Goal: Task Accomplishment & Management: Complete application form

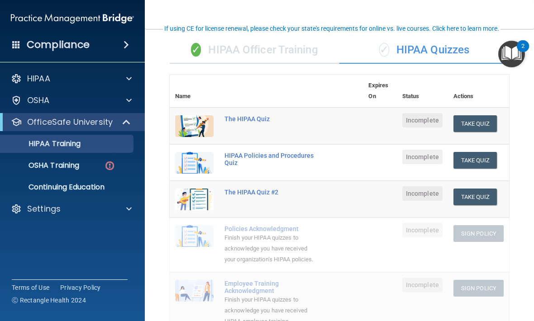
scroll to position [74, 0]
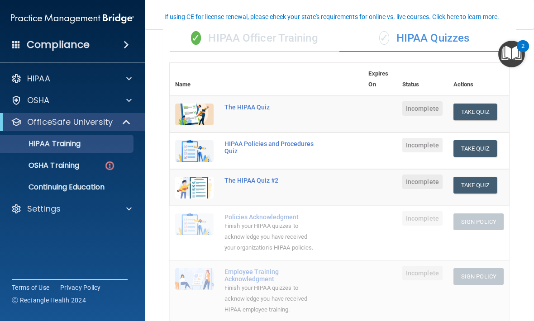
click at [63, 158] on link "OSHA Training" at bounding box center [62, 165] width 142 height 18
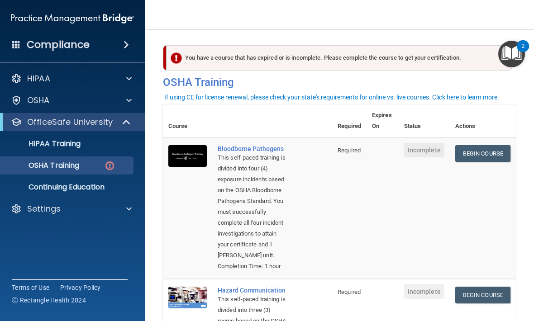
click at [58, 141] on p "HIPAA Training" at bounding box center [43, 143] width 75 height 9
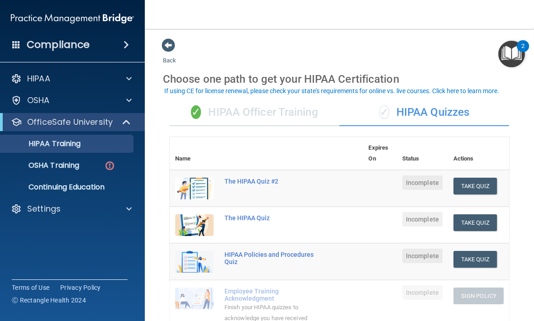
click at [51, 170] on p "OSHA Training" at bounding box center [42, 165] width 73 height 9
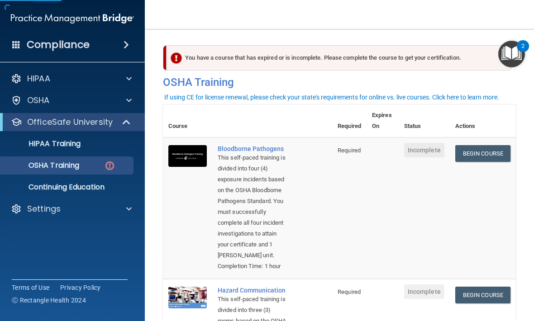
click at [486, 152] on link "Begin Course" at bounding box center [482, 153] width 55 height 17
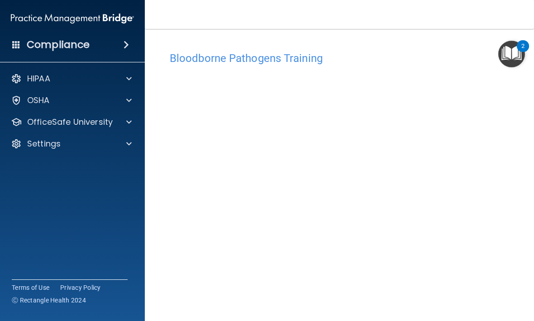
click at [121, 89] on div "HIPAA Documents and Policies Report an Incident Business Associates Emergency P…" at bounding box center [72, 113] width 145 height 94
click at [111, 80] on div "HIPAA" at bounding box center [60, 78] width 112 height 11
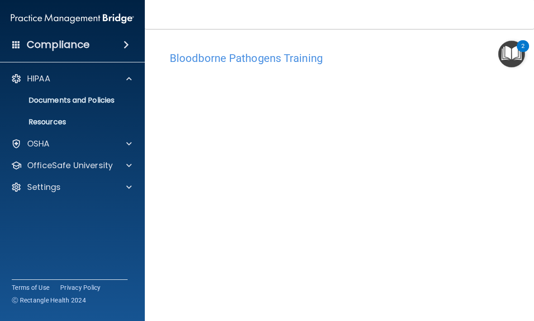
click at [116, 80] on div at bounding box center [127, 78] width 23 height 11
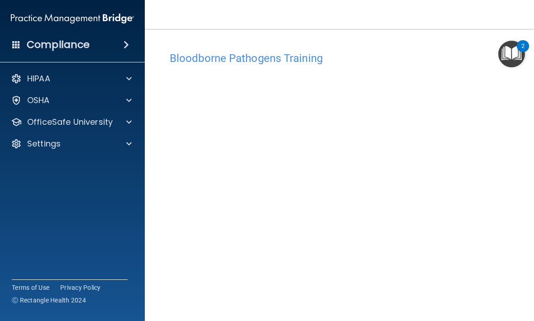
click at [118, 104] on div at bounding box center [127, 100] width 23 height 11
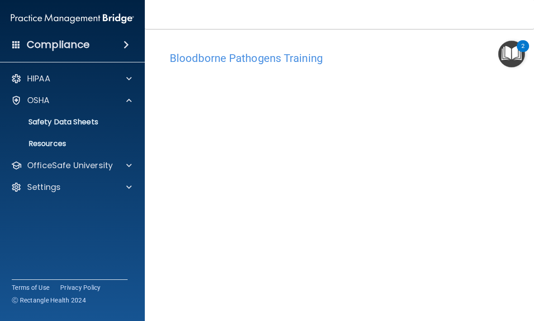
click at [132, 75] on div at bounding box center [127, 78] width 23 height 11
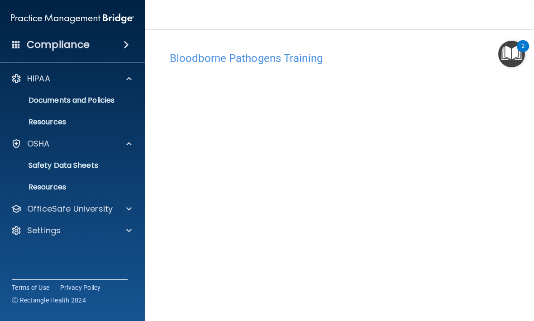
click at [127, 80] on span at bounding box center [128, 78] width 5 height 11
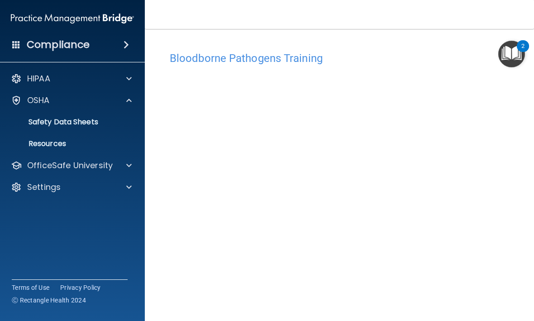
click at [127, 77] on span at bounding box center [128, 78] width 5 height 11
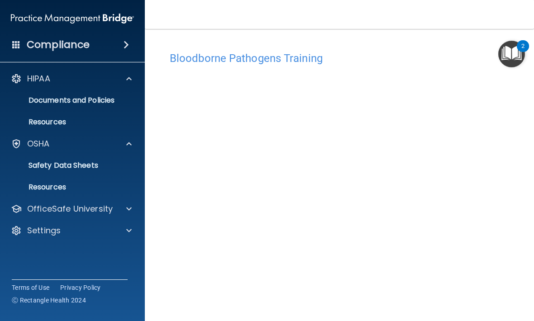
click at [89, 100] on p "Documents and Policies" at bounding box center [67, 100] width 123 height 9
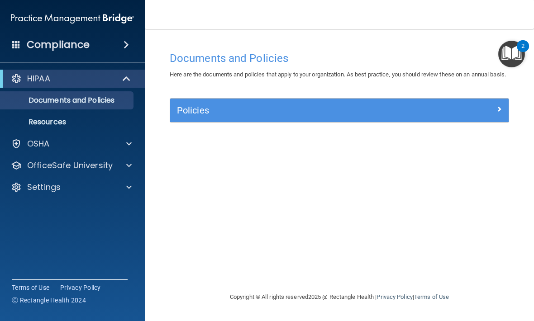
click at [69, 168] on p "OfficeSafe University" at bounding box center [69, 165] width 85 height 11
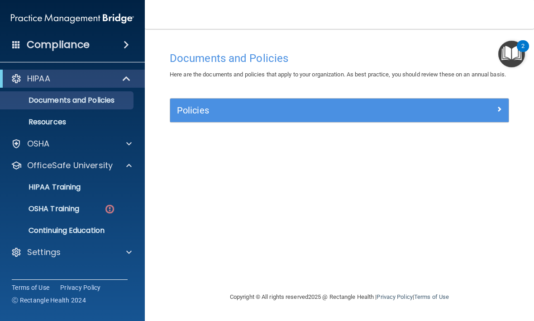
click at [54, 190] on p "HIPAA Training" at bounding box center [43, 187] width 75 height 9
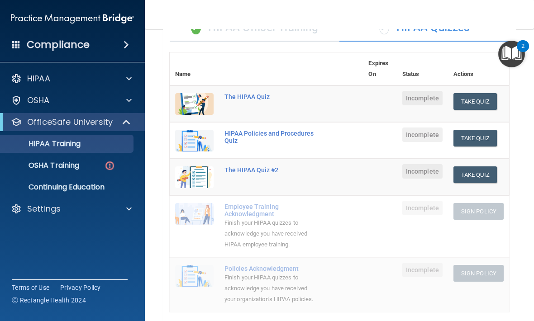
scroll to position [88, 0]
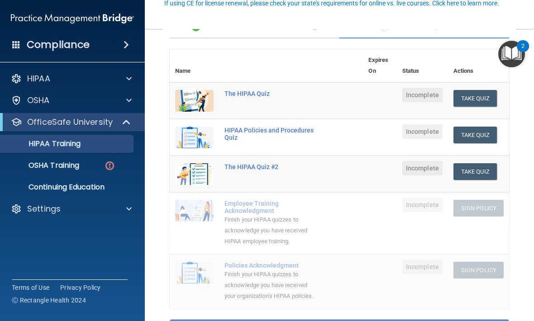
click at [484, 90] on button "Take Quiz" at bounding box center [474, 98] width 43 height 17
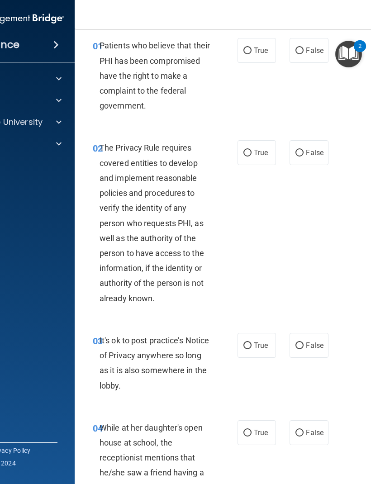
scroll to position [34, 0]
click at [258, 48] on span "True" at bounding box center [261, 50] width 14 height 9
click at [251, 48] on input "True" at bounding box center [247, 50] width 8 height 7
radio input "true"
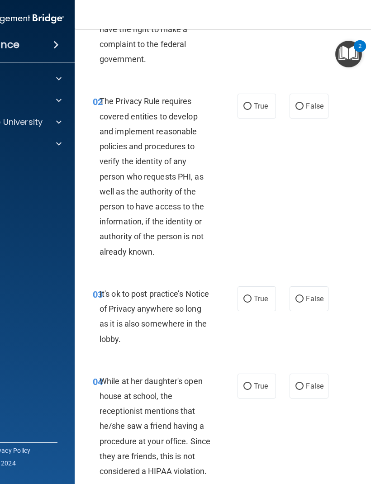
scroll to position [83, 0]
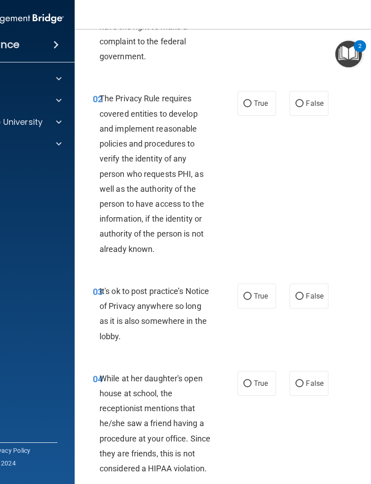
click at [260, 112] on label "True" at bounding box center [256, 103] width 38 height 25
click at [251, 107] on input "True" at bounding box center [247, 103] width 8 height 7
radio input "true"
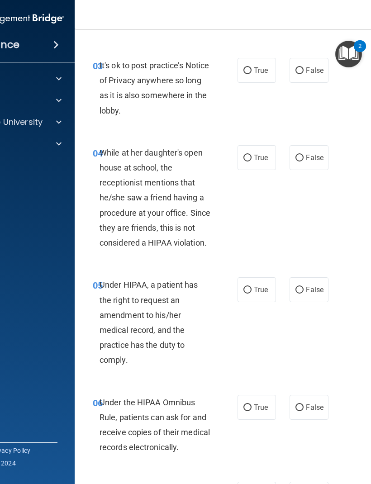
scroll to position [309, 0]
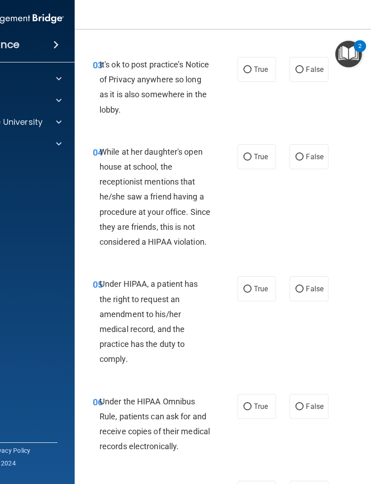
click at [307, 65] on span "False" at bounding box center [315, 69] width 18 height 9
click at [303, 66] on input "False" at bounding box center [299, 69] width 8 height 7
radio input "true"
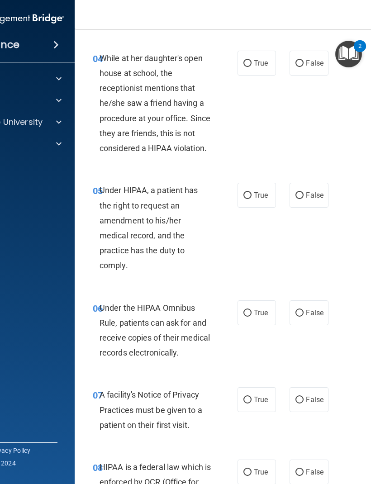
scroll to position [404, 0]
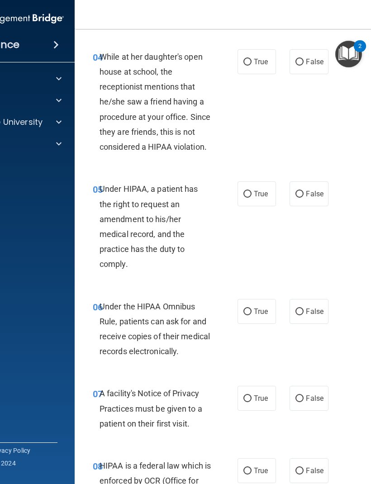
click at [298, 71] on label "False" at bounding box center [308, 61] width 38 height 25
click at [298, 66] on input "False" at bounding box center [299, 62] width 8 height 7
radio input "true"
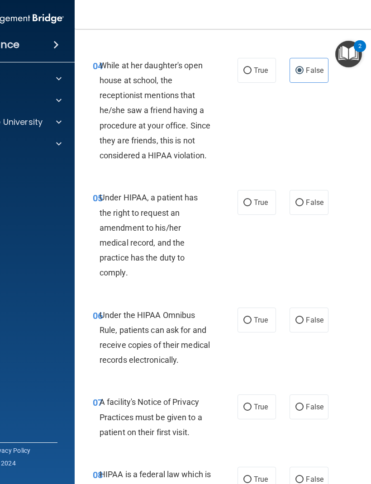
click at [250, 203] on input "True" at bounding box center [247, 202] width 8 height 7
radio input "true"
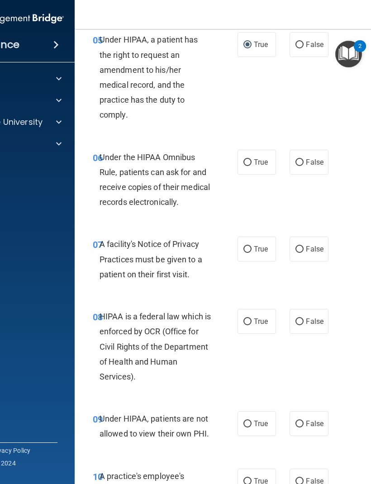
scroll to position [554, 0]
click at [302, 159] on input "False" at bounding box center [299, 162] width 8 height 7
radio input "true"
click at [249, 152] on label "True" at bounding box center [256, 161] width 38 height 25
click at [249, 159] on input "True" at bounding box center [247, 162] width 8 height 7
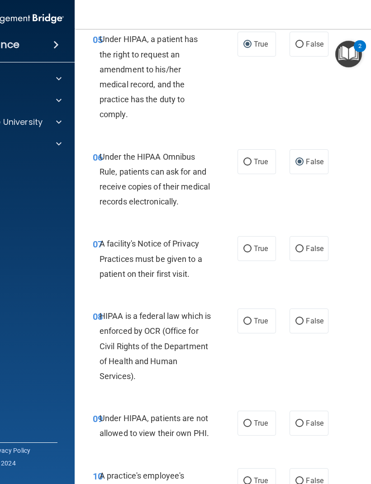
radio input "true"
radio input "false"
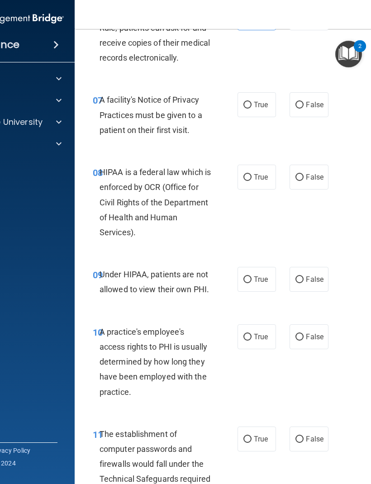
scroll to position [698, 0]
click at [265, 102] on span "True" at bounding box center [261, 104] width 14 height 9
click at [251, 102] on input "True" at bounding box center [247, 104] width 8 height 7
radio input "true"
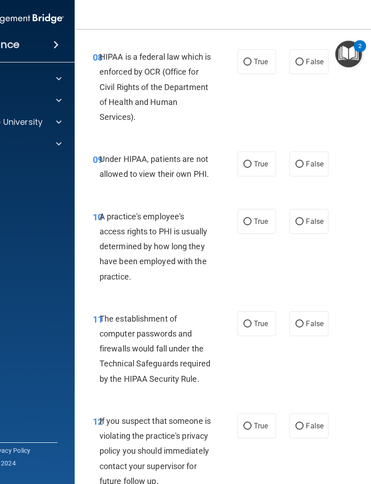
scroll to position [813, 0]
click at [255, 65] on label "True" at bounding box center [256, 62] width 38 height 25
click at [251, 65] on input "True" at bounding box center [247, 62] width 8 height 7
radio input "true"
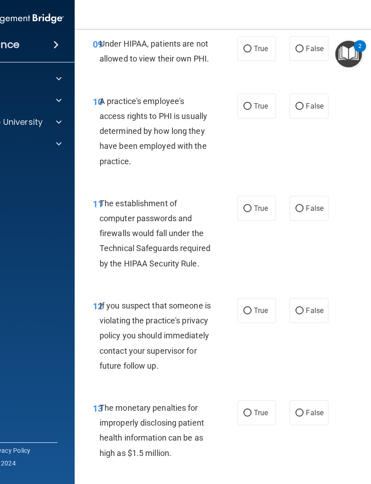
scroll to position [927, 0]
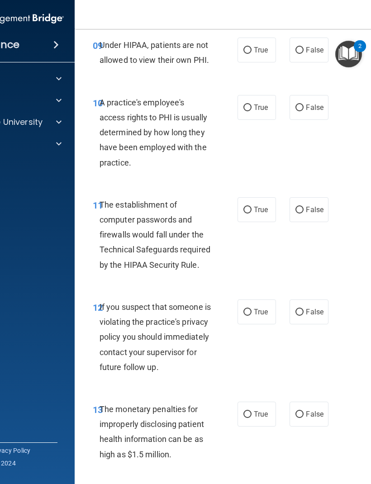
click at [309, 103] on span "False" at bounding box center [315, 107] width 18 height 9
click at [303, 104] on input "False" at bounding box center [299, 107] width 8 height 7
radio input "true"
click at [260, 211] on label "True" at bounding box center [256, 209] width 38 height 25
click at [251, 211] on input "True" at bounding box center [247, 210] width 8 height 7
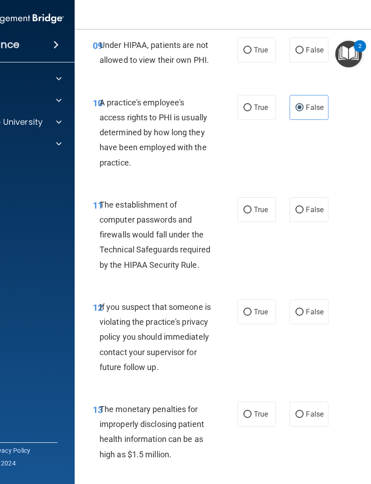
radio input "true"
click at [304, 56] on label "False" at bounding box center [308, 50] width 38 height 25
click at [303, 54] on input "False" at bounding box center [299, 50] width 8 height 7
radio input "true"
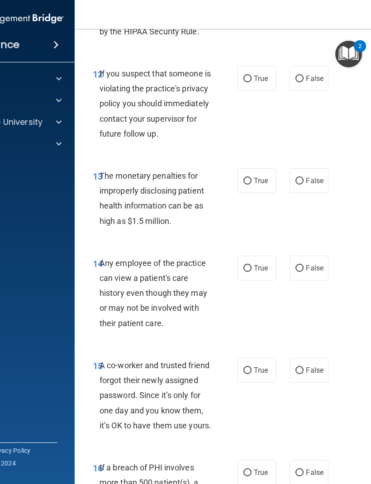
scroll to position [1161, 0]
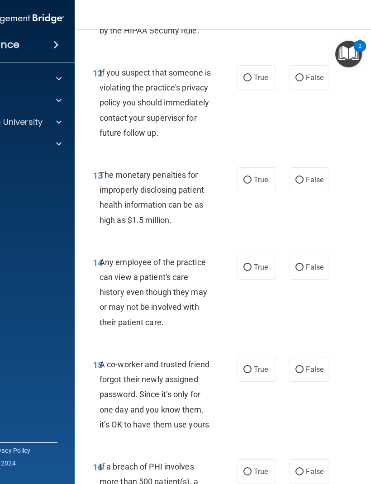
click at [266, 65] on label "True" at bounding box center [256, 77] width 38 height 25
click at [251, 75] on input "True" at bounding box center [247, 78] width 8 height 7
radio input "true"
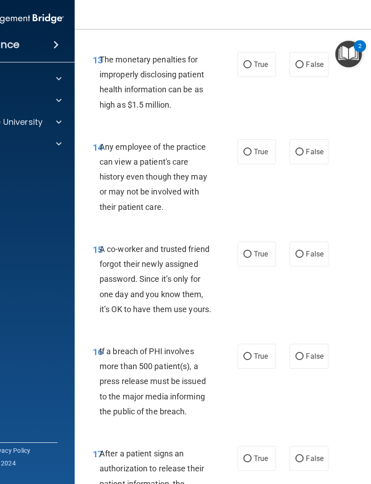
scroll to position [1277, 0]
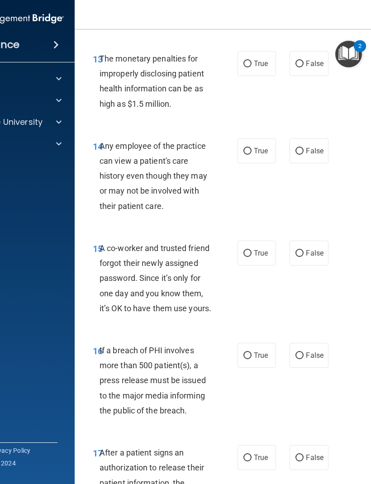
click at [256, 68] on span "True" at bounding box center [261, 63] width 14 height 9
click at [251, 67] on input "True" at bounding box center [247, 64] width 8 height 7
radio input "true"
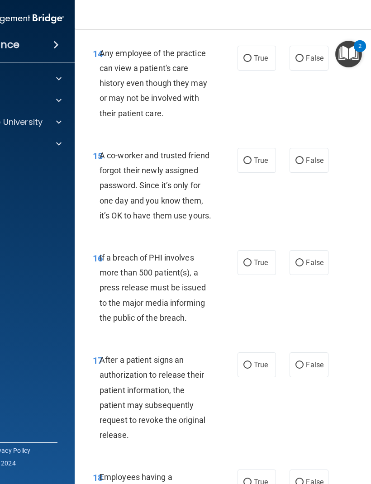
scroll to position [1371, 0]
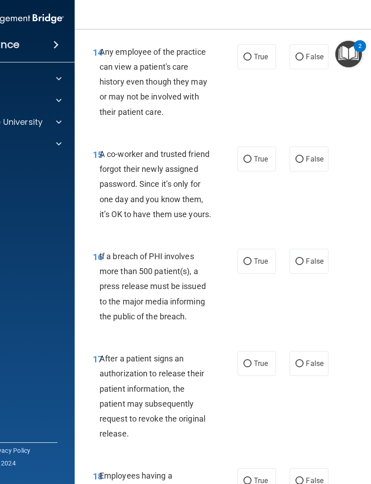
click at [308, 61] on span "False" at bounding box center [315, 56] width 18 height 9
click at [303, 61] on input "False" at bounding box center [299, 57] width 8 height 7
radio input "true"
click at [309, 163] on span "False" at bounding box center [315, 159] width 18 height 9
click at [303, 163] on input "False" at bounding box center [299, 159] width 8 height 7
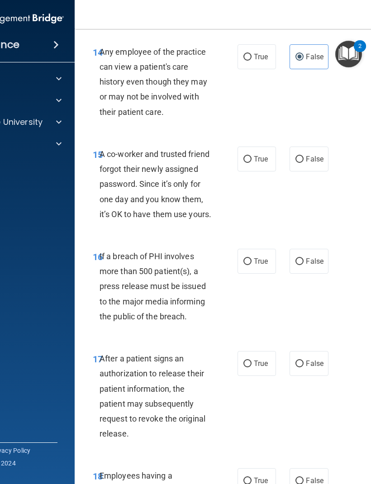
radio input "true"
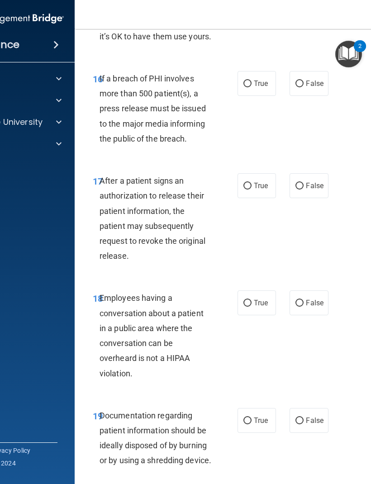
scroll to position [1550, 0]
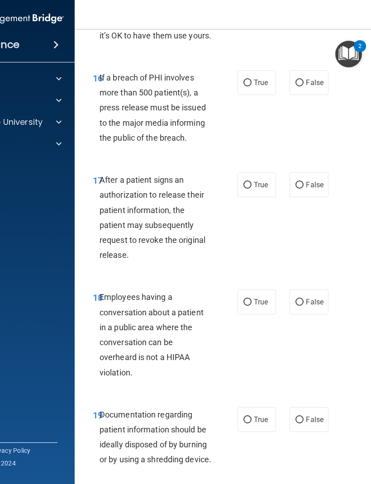
click at [301, 197] on label "False" at bounding box center [308, 184] width 38 height 25
click at [301, 189] on input "False" at bounding box center [299, 185] width 8 height 7
radio input "true"
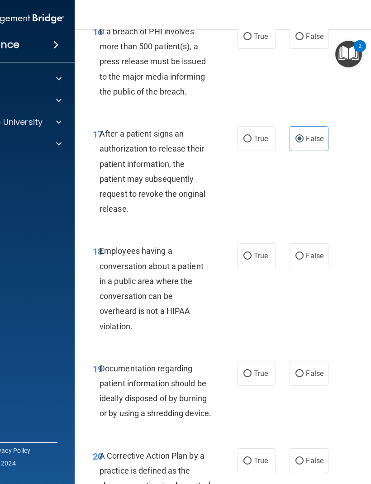
scroll to position [1608, 0]
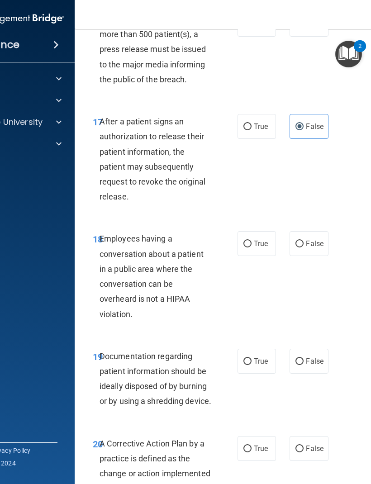
click at [258, 256] on label "True" at bounding box center [256, 243] width 38 height 25
click at [251, 247] on input "True" at bounding box center [247, 244] width 8 height 7
radio input "true"
click at [254, 256] on label "True" at bounding box center [256, 243] width 38 height 25
click at [251, 247] on input "True" at bounding box center [247, 244] width 8 height 7
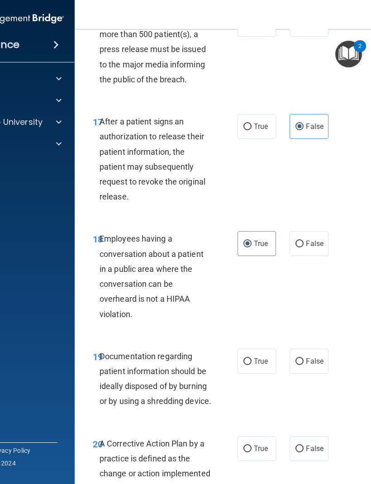
click at [309, 256] on label "False" at bounding box center [308, 243] width 38 height 25
click at [303, 247] on input "False" at bounding box center [299, 244] width 8 height 7
radio input "true"
radio input "false"
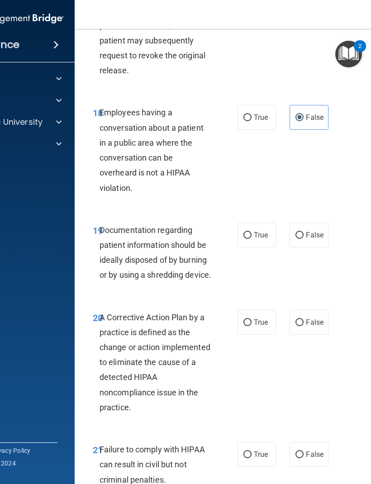
scroll to position [1739, 0]
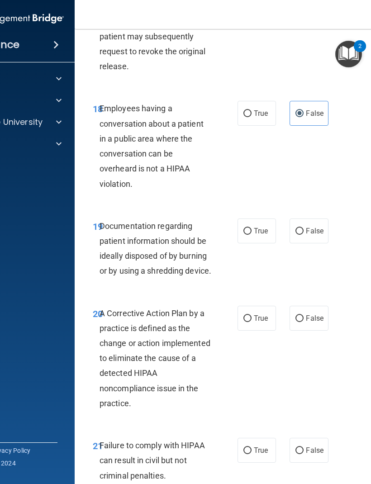
click at [152, 191] on div "Employees having a conversation about a patient in a public area where the conv…" at bounding box center [158, 146] width 119 height 90
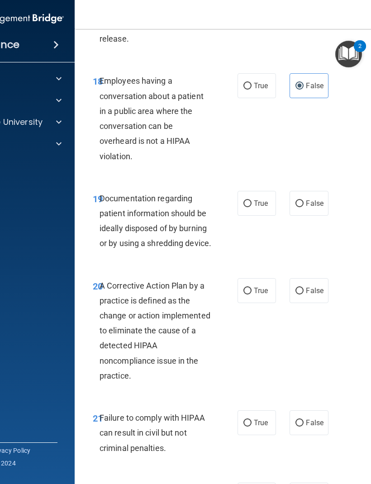
scroll to position [1767, 0]
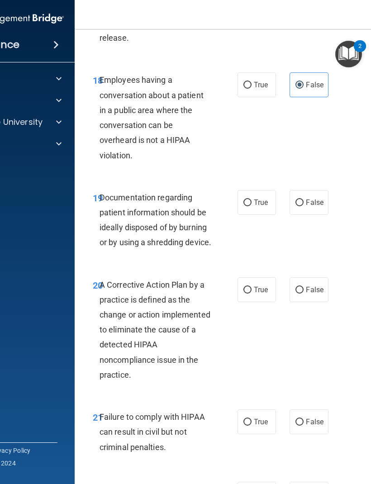
click at [275, 215] on label "True" at bounding box center [256, 202] width 38 height 25
click at [251, 206] on input "True" at bounding box center [247, 202] width 8 height 7
radio input "true"
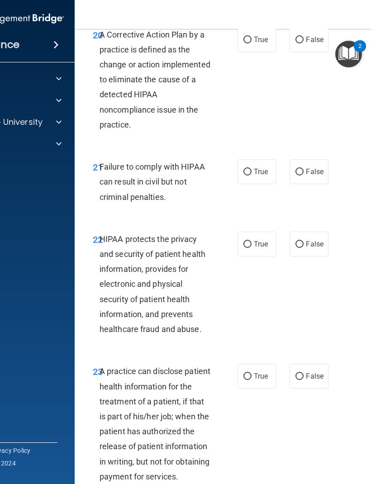
scroll to position [2018, 0]
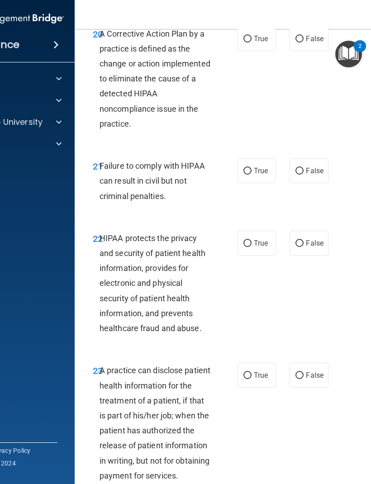
click at [252, 51] on label "True" at bounding box center [256, 38] width 38 height 25
click at [251, 43] on input "True" at bounding box center [247, 39] width 8 height 7
radio input "true"
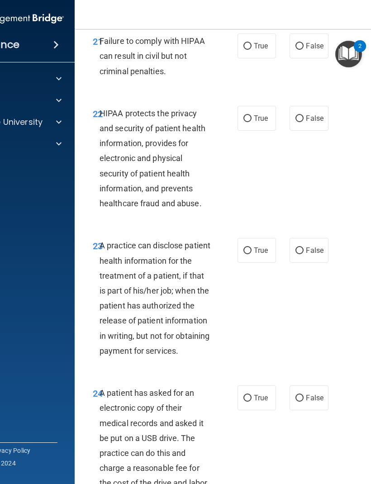
scroll to position [2146, 0]
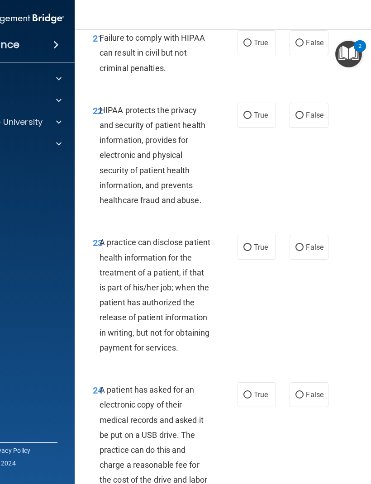
click at [251, 47] on input "True" at bounding box center [247, 43] width 8 height 7
radio input "true"
click at [323, 55] on label "False" at bounding box center [308, 42] width 38 height 25
click at [303, 47] on input "False" at bounding box center [299, 43] width 8 height 7
radio input "true"
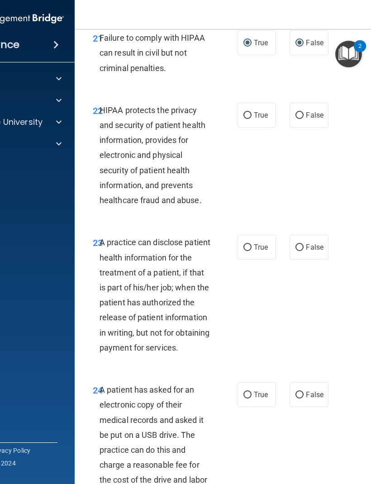
radio input "false"
click at [267, 128] on label "True" at bounding box center [256, 115] width 38 height 25
click at [251, 119] on input "True" at bounding box center [247, 115] width 8 height 7
radio input "true"
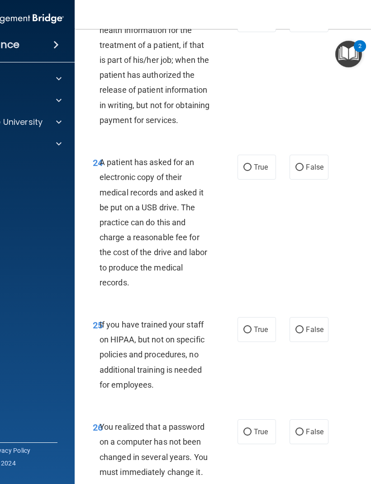
scroll to position [2374, 0]
click at [261, 32] on label "True" at bounding box center [256, 19] width 38 height 25
click at [251, 23] on input "True" at bounding box center [247, 19] width 8 height 7
radio input "true"
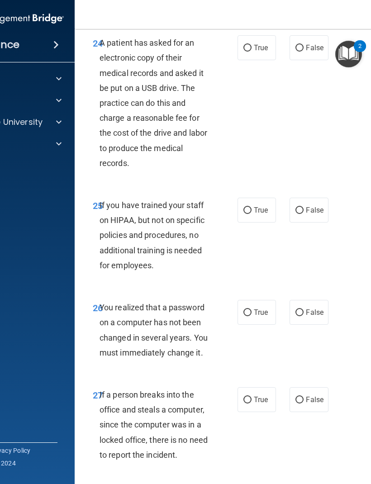
scroll to position [2466, 0]
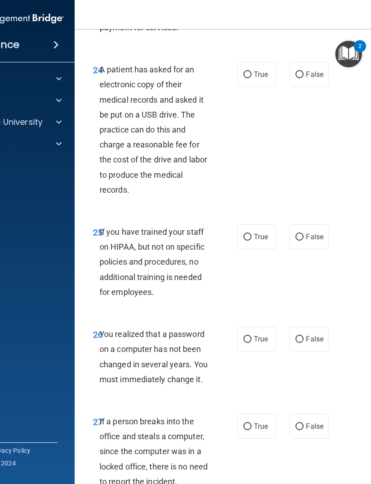
click at [321, 79] on span "False" at bounding box center [315, 74] width 18 height 9
click at [303, 78] on input "False" at bounding box center [299, 74] width 8 height 7
radio input "true"
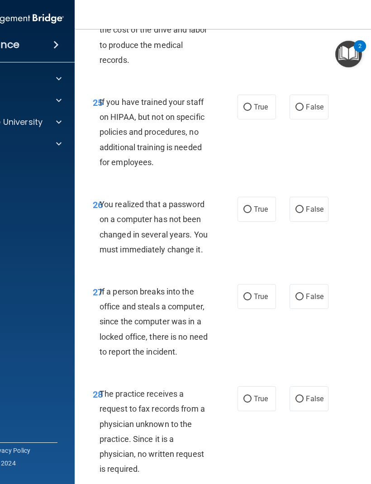
scroll to position [2601, 0]
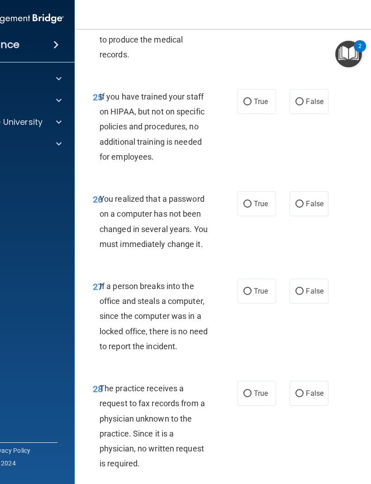
click at [300, 105] on input "False" at bounding box center [299, 102] width 8 height 7
radio input "true"
click at [259, 216] on label "True" at bounding box center [256, 203] width 38 height 25
click at [251, 208] on input "True" at bounding box center [247, 204] width 8 height 7
radio input "true"
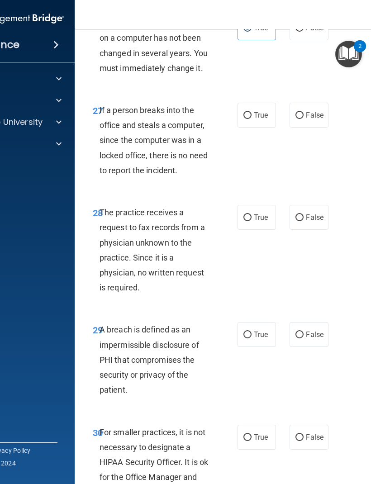
scroll to position [2780, 0]
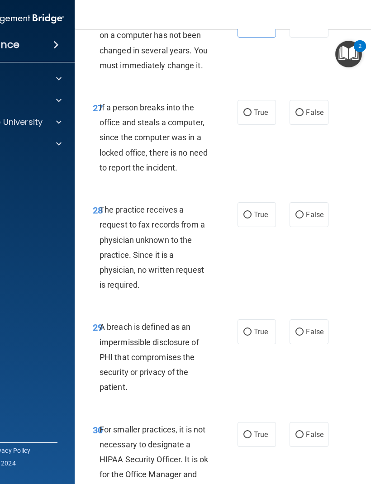
click at [311, 117] on span "False" at bounding box center [315, 112] width 18 height 9
click at [303, 116] on input "False" at bounding box center [299, 112] width 8 height 7
radio input "true"
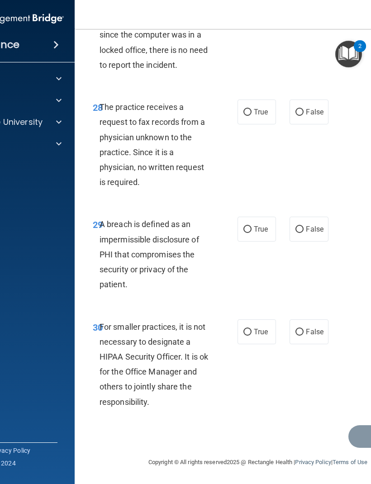
scroll to position [2926, 0]
click at [317, 116] on span "False" at bounding box center [315, 112] width 18 height 9
click at [303, 116] on input "False" at bounding box center [299, 112] width 8 height 7
radio input "true"
click at [252, 241] on label "True" at bounding box center [256, 229] width 38 height 25
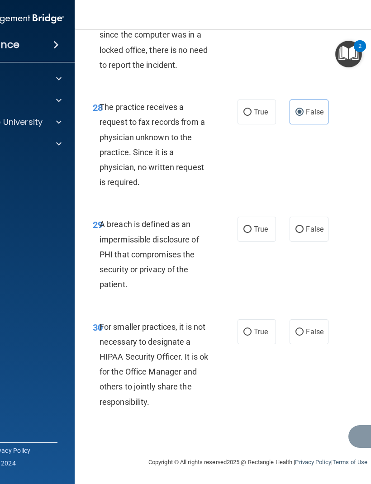
click at [251, 233] on input "True" at bounding box center [247, 229] width 8 height 7
radio input "true"
click at [302, 321] on input "False" at bounding box center [299, 332] width 8 height 7
radio input "true"
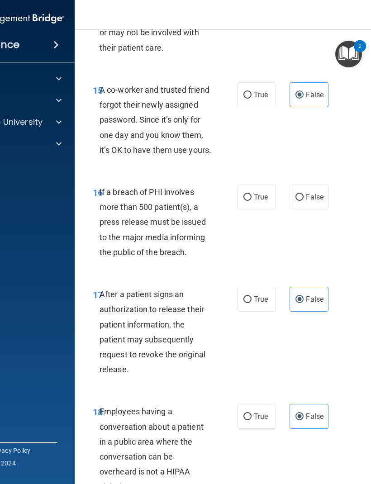
scroll to position [1435, 0]
click at [246, 236] on div "16 If a breach of PHI involves more than 500 patient(s), a press release must b…" at bounding box center [165, 225] width 172 height 80
click at [257, 202] on span "True" at bounding box center [261, 197] width 14 height 9
click at [251, 201] on input "True" at bounding box center [247, 197] width 8 height 7
radio input "true"
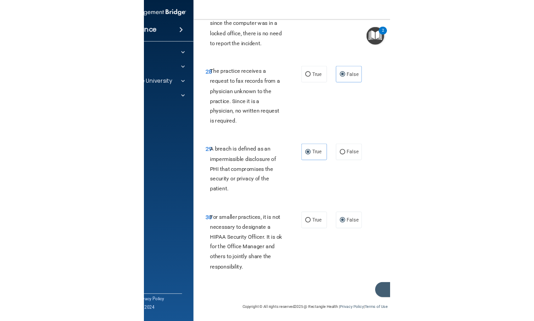
scroll to position [2865, 0]
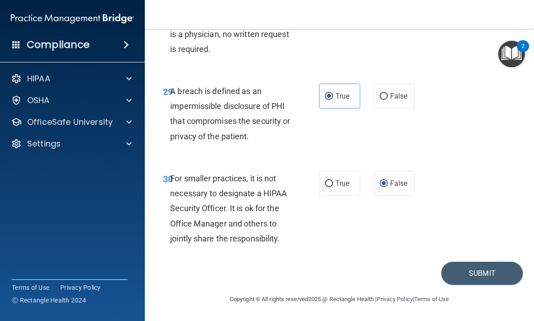
click at [493, 272] on button "Submit" at bounding box center [481, 273] width 81 height 23
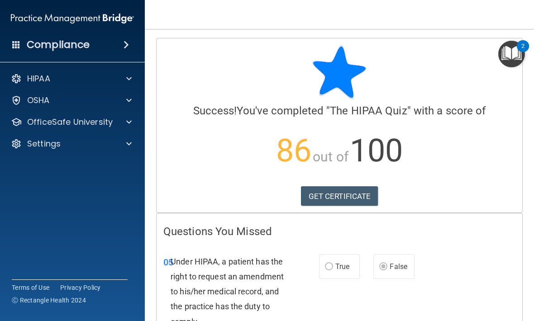
click at [359, 195] on link "GET CERTIFICATE" at bounding box center [339, 196] width 77 height 20
click at [90, 127] on p "OfficeSafe University" at bounding box center [69, 122] width 85 height 11
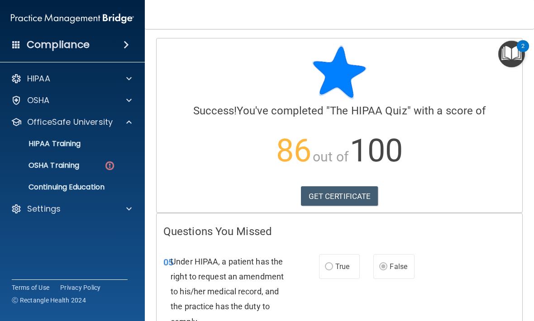
click at [121, 141] on div "HIPAA Training" at bounding box center [67, 143] width 123 height 9
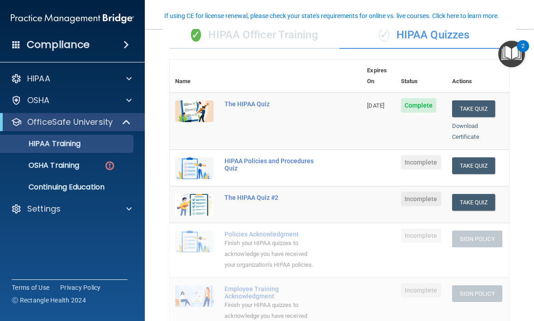
scroll to position [75, 0]
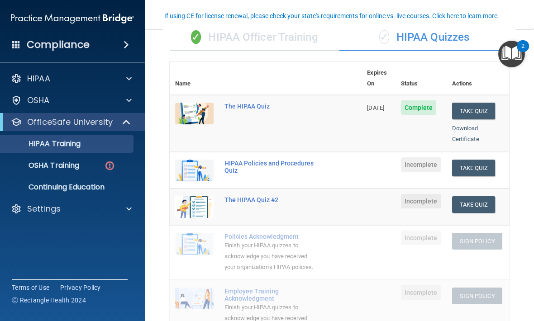
click at [467, 125] on link "Download Certificate" at bounding box center [465, 134] width 27 height 18
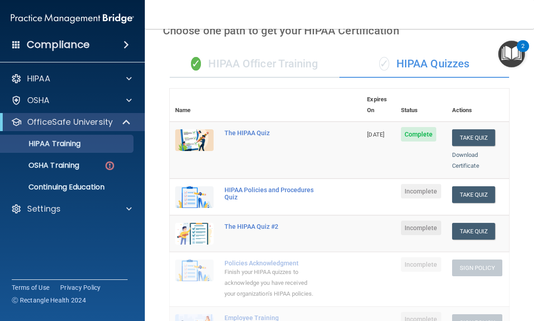
scroll to position [49, 0]
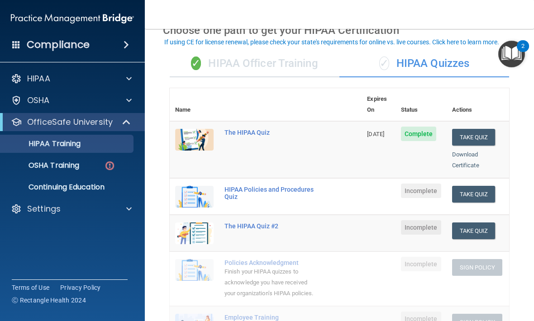
click at [110, 163] on img at bounding box center [109, 165] width 11 height 11
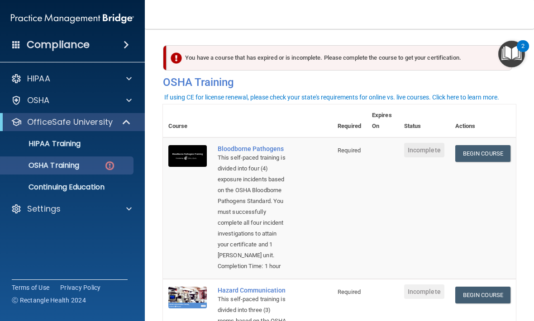
click at [121, 145] on div "HIPAA Training" at bounding box center [67, 143] width 123 height 9
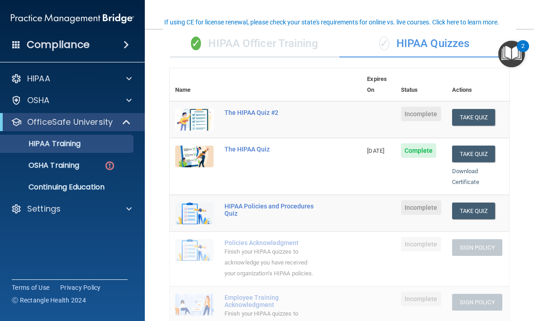
scroll to position [70, 0]
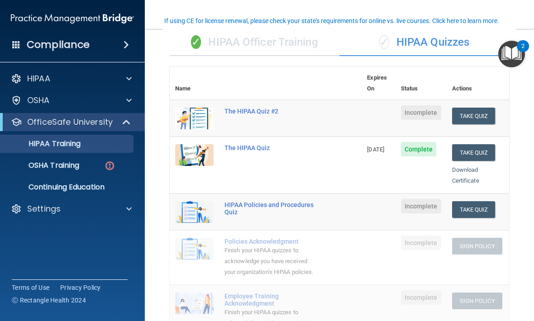
click at [475, 108] on button "Take Quiz" at bounding box center [473, 116] width 43 height 17
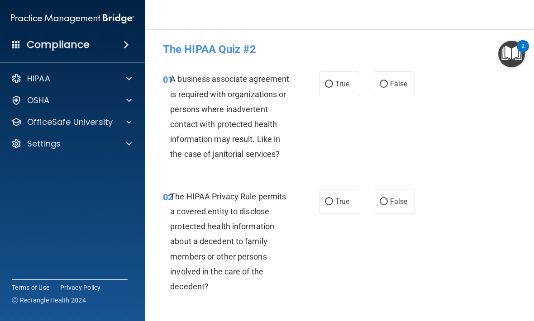
click at [100, 124] on p "OfficeSafe University" at bounding box center [69, 122] width 85 height 11
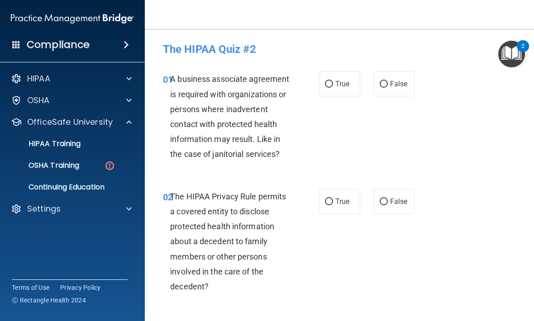
click at [116, 144] on div "HIPAA Training" at bounding box center [67, 143] width 123 height 9
